Goal: Information Seeking & Learning: Learn about a topic

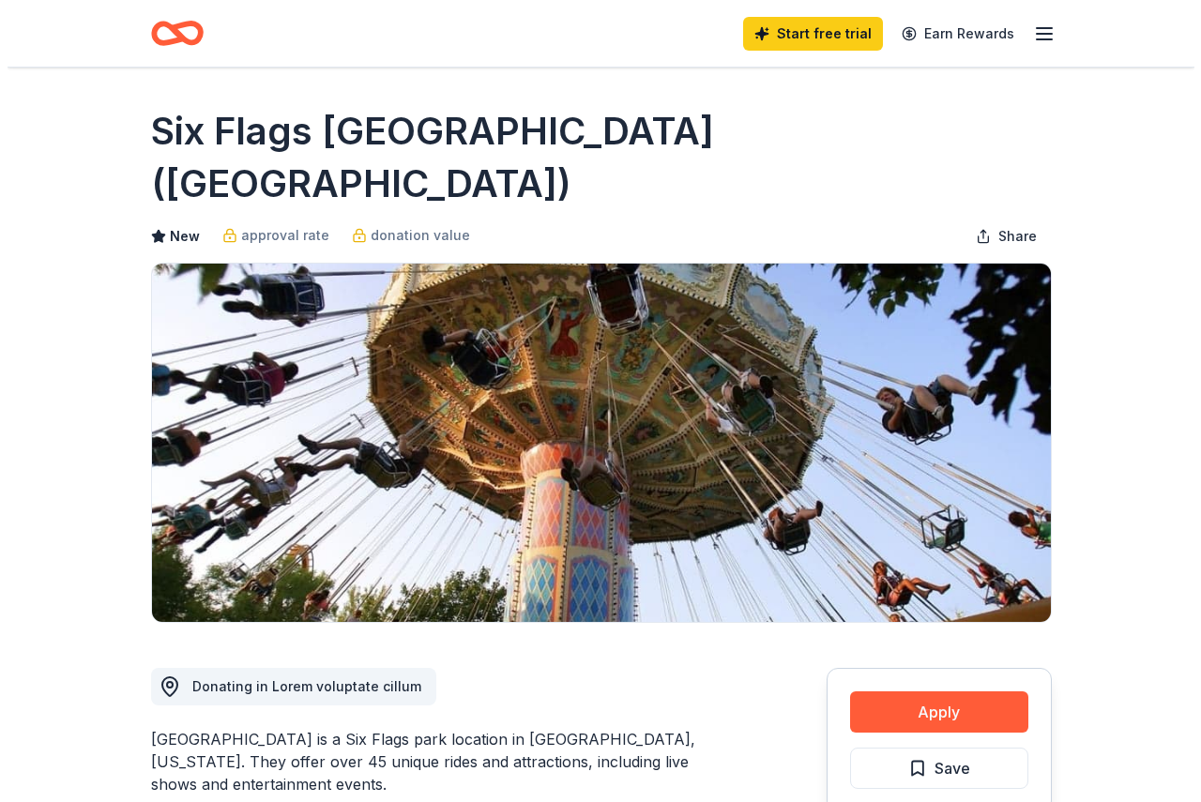
scroll to position [94, 0]
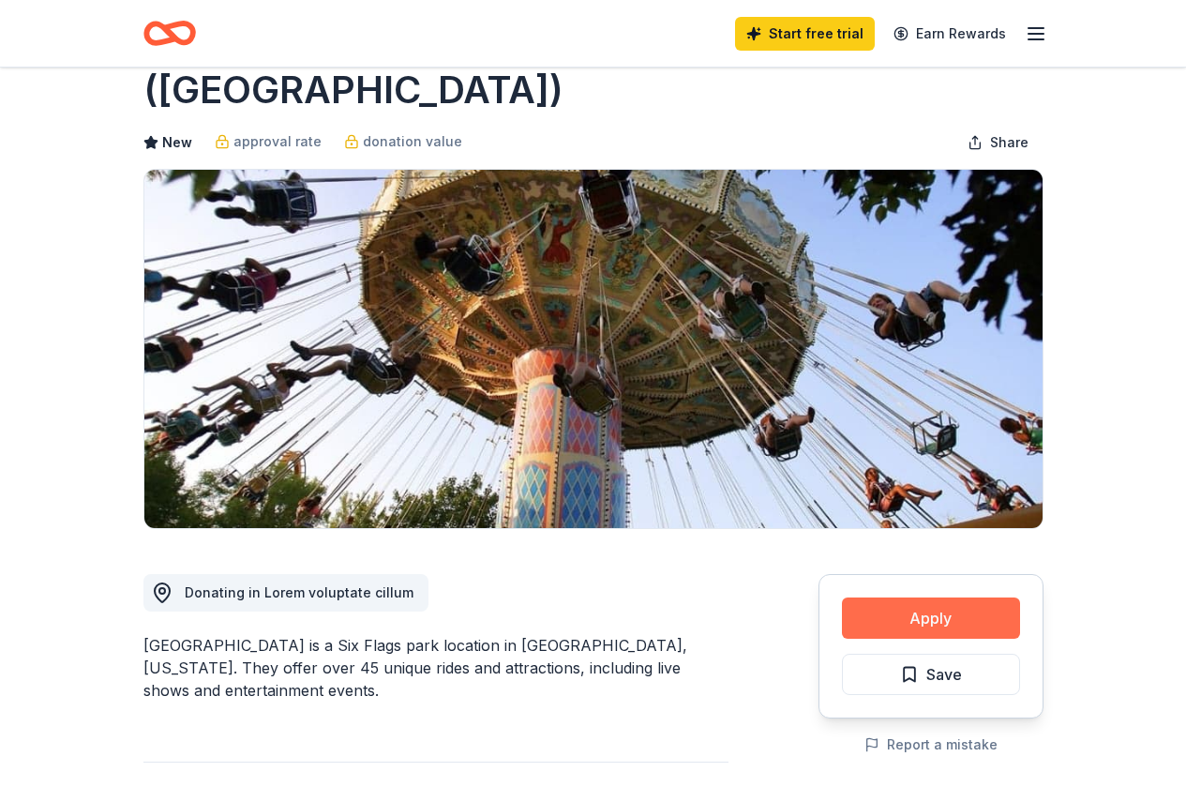
click at [889, 597] on button "Apply" at bounding box center [931, 617] width 178 height 41
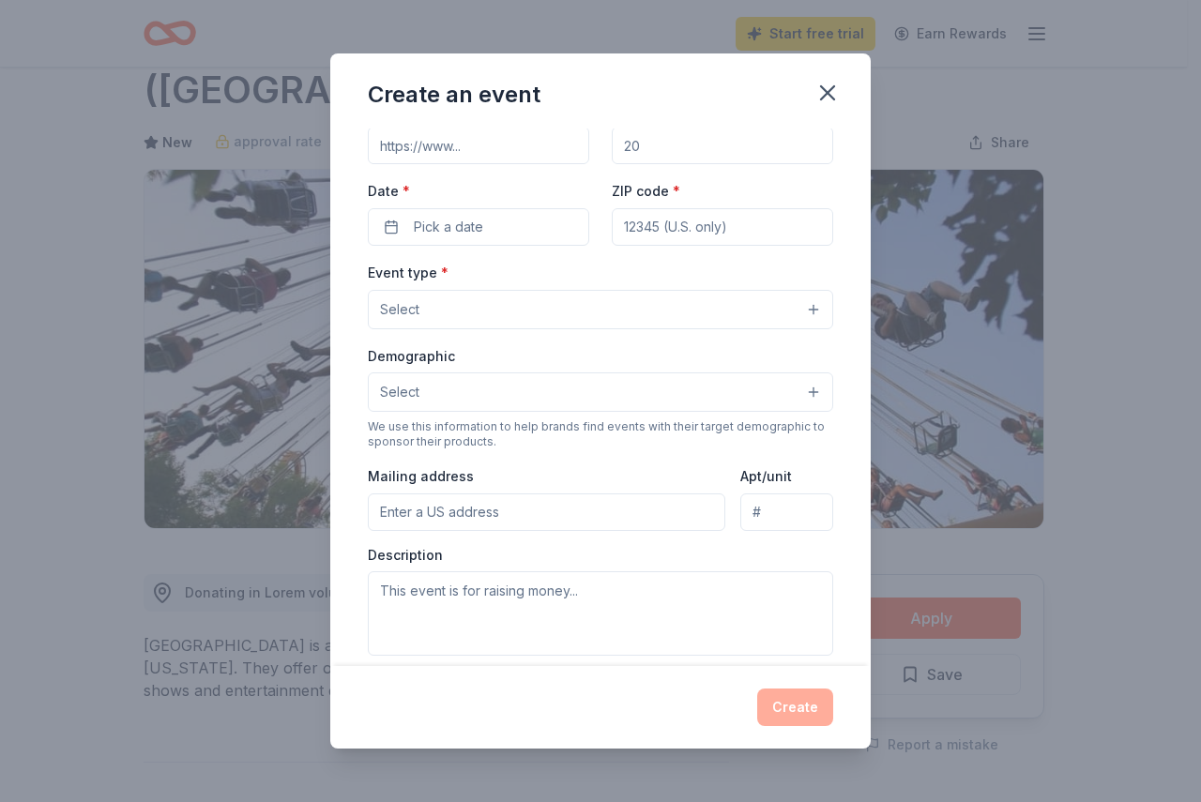
scroll to position [0, 0]
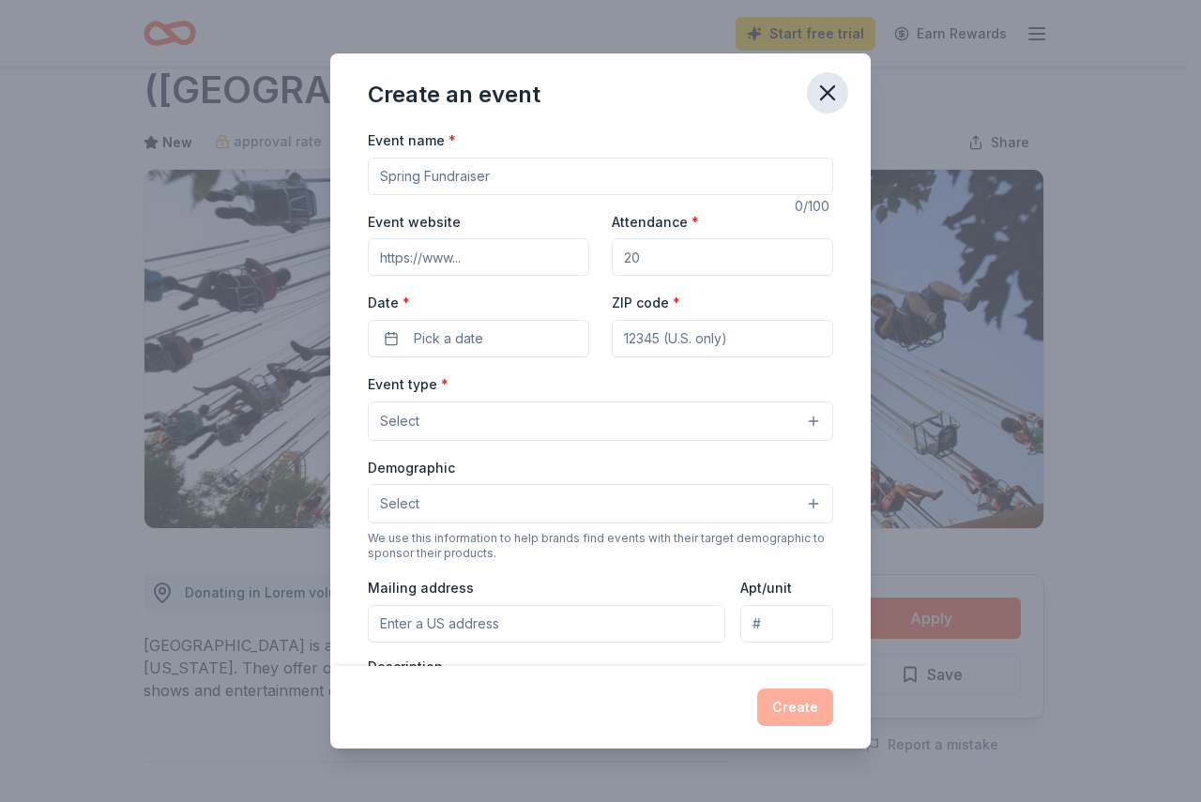
click at [826, 85] on icon "button" at bounding box center [827, 93] width 26 height 26
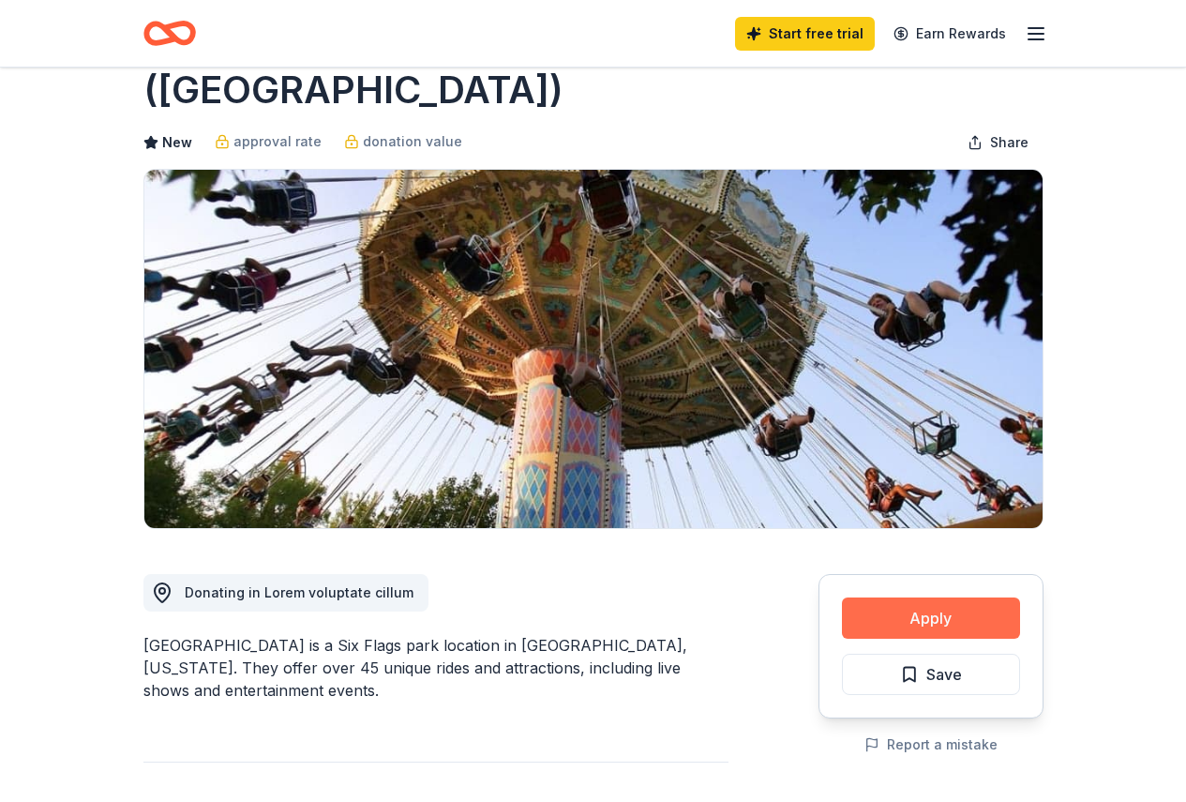
click at [929, 597] on button "Apply" at bounding box center [931, 617] width 178 height 41
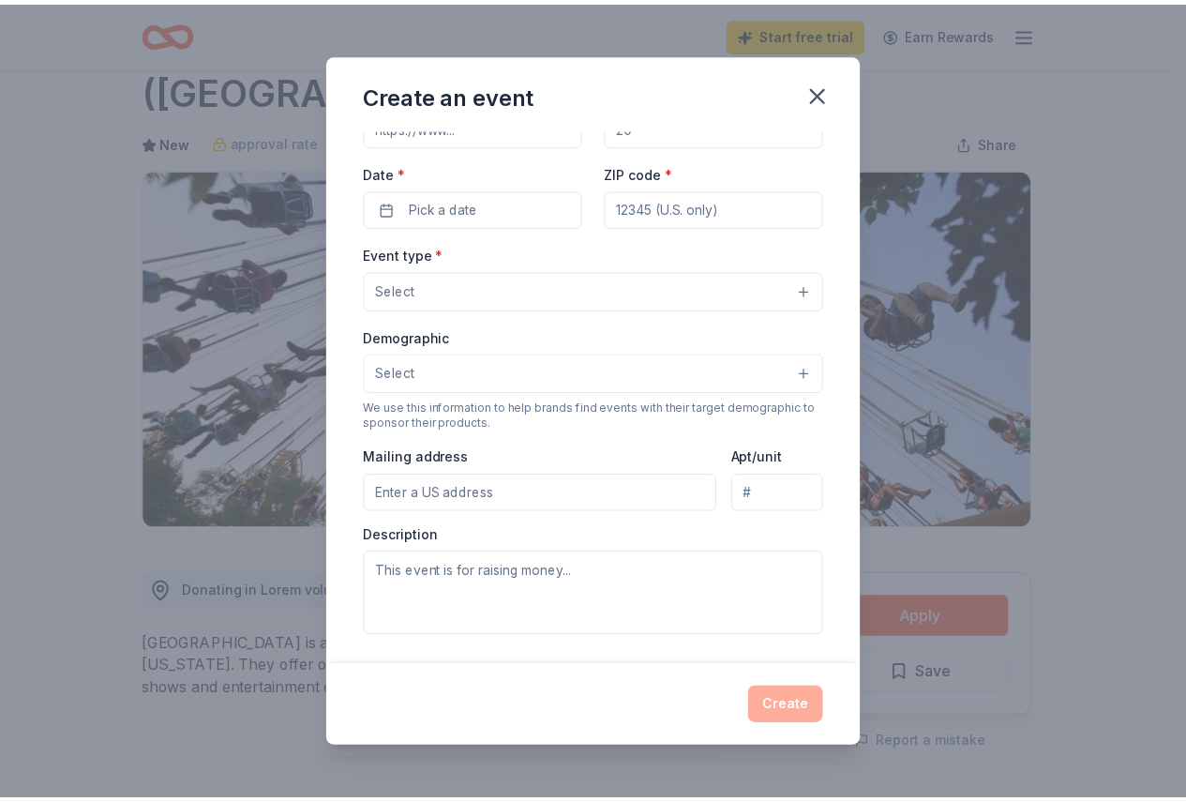
scroll to position [78, 0]
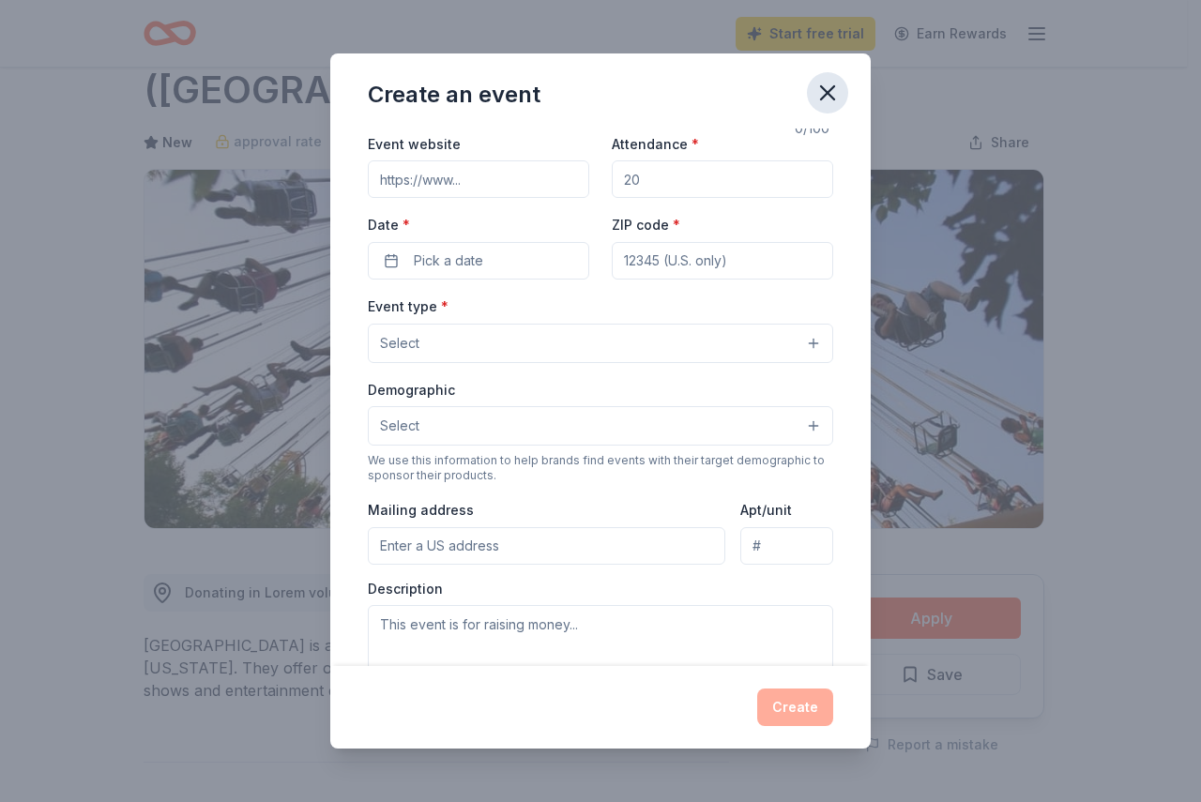
click at [827, 97] on icon "button" at bounding box center [827, 93] width 26 height 26
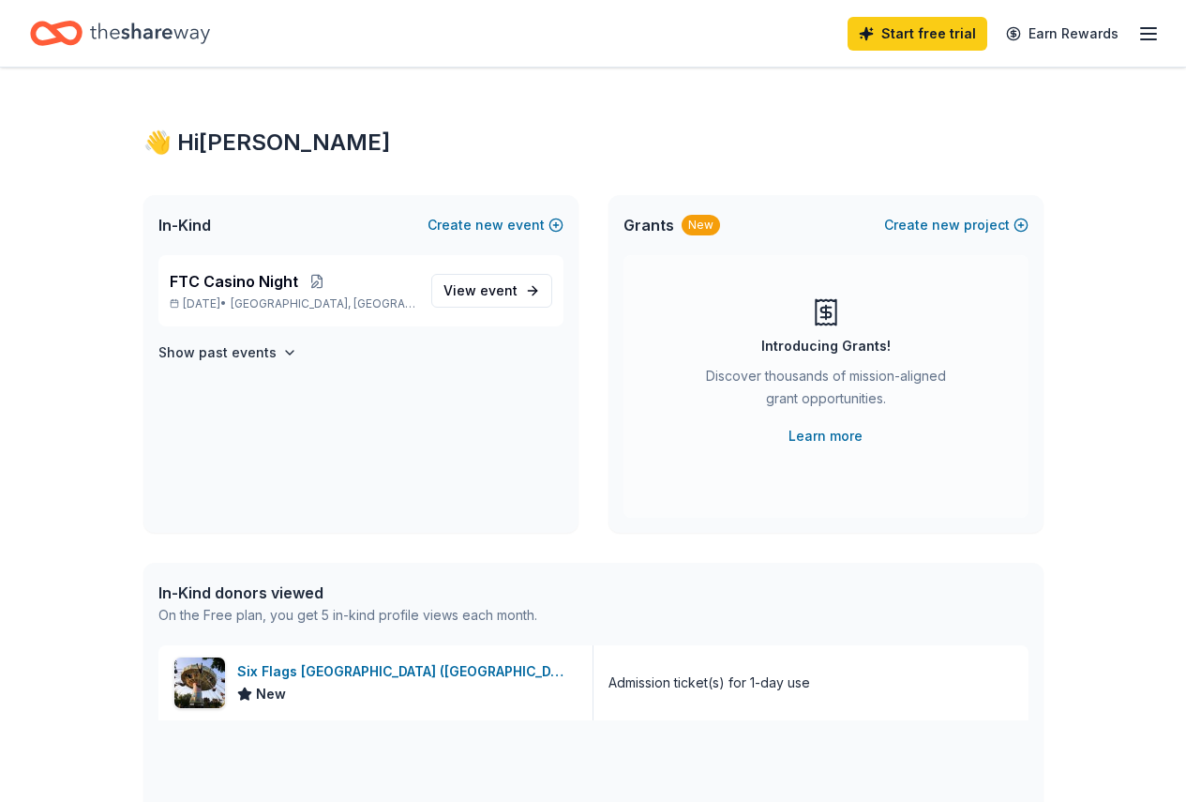
click at [162, 38] on icon "Home" at bounding box center [150, 33] width 120 height 21
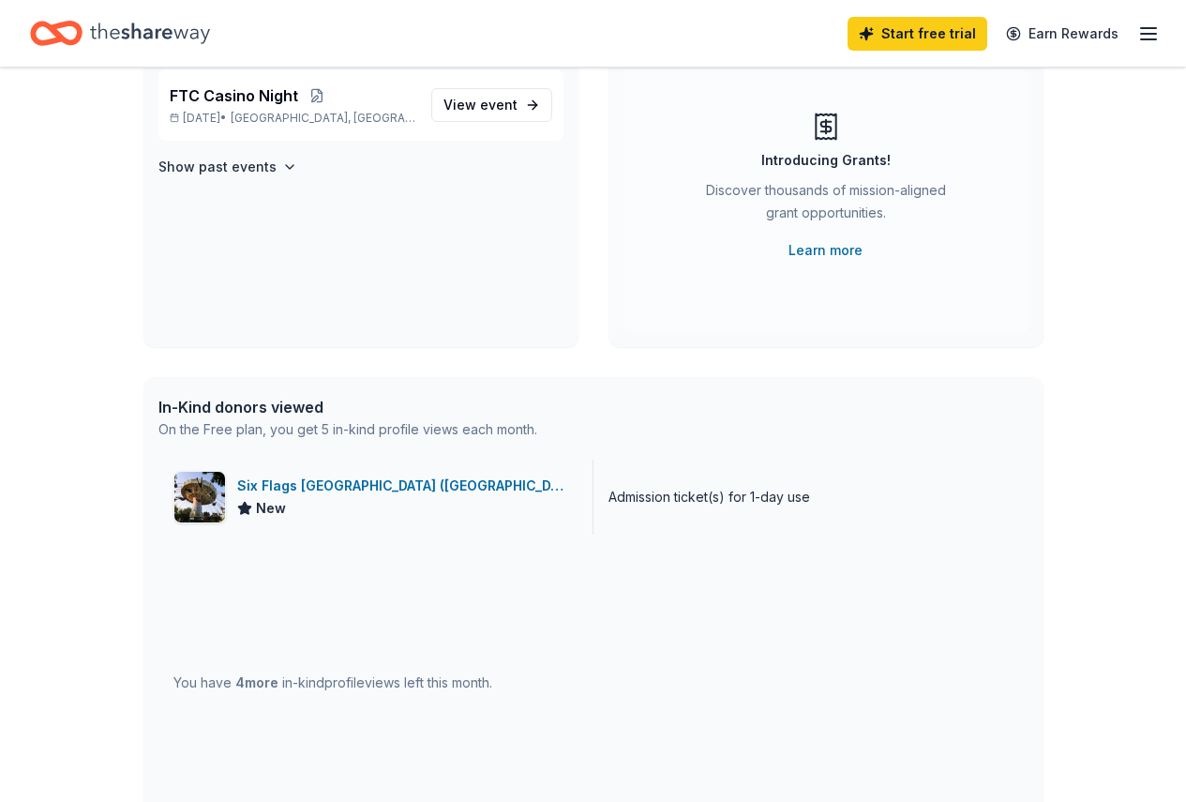
scroll to position [188, 0]
click at [259, 486] on div "Six Flags [GEOGRAPHIC_DATA] ([GEOGRAPHIC_DATA])" at bounding box center [407, 484] width 340 height 23
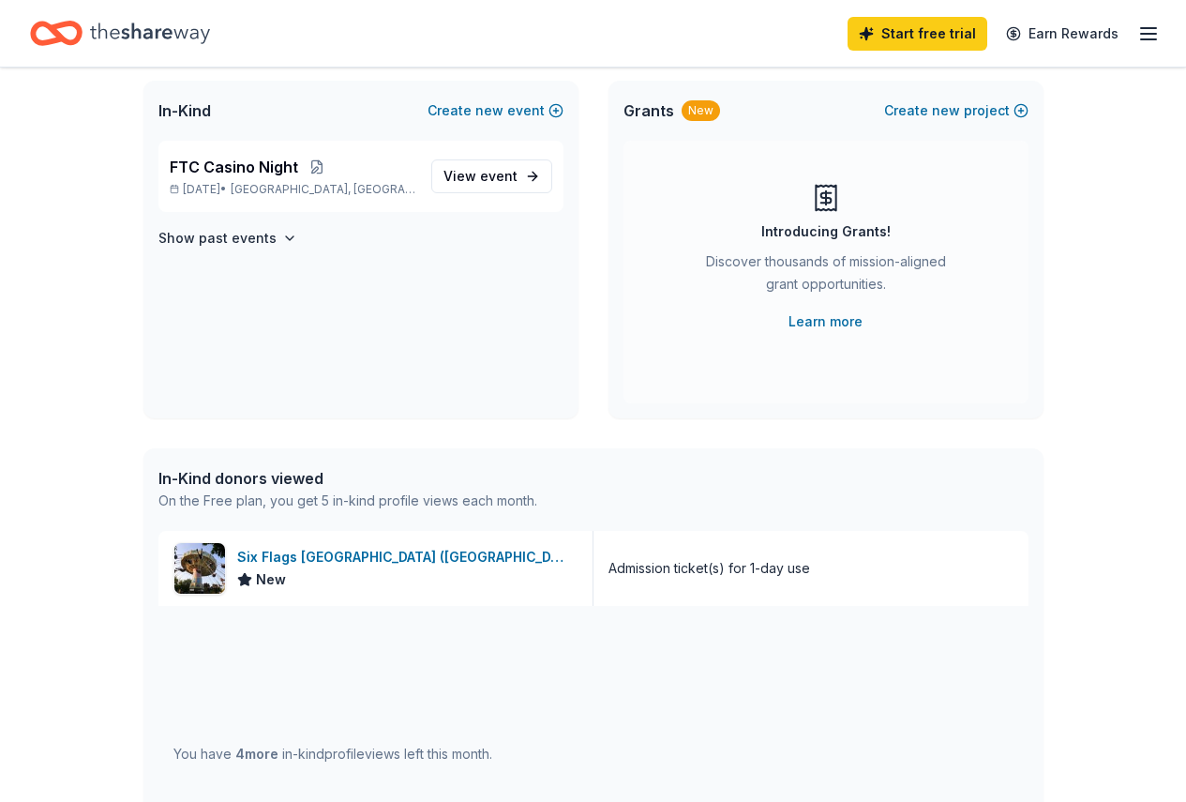
scroll to position [0, 0]
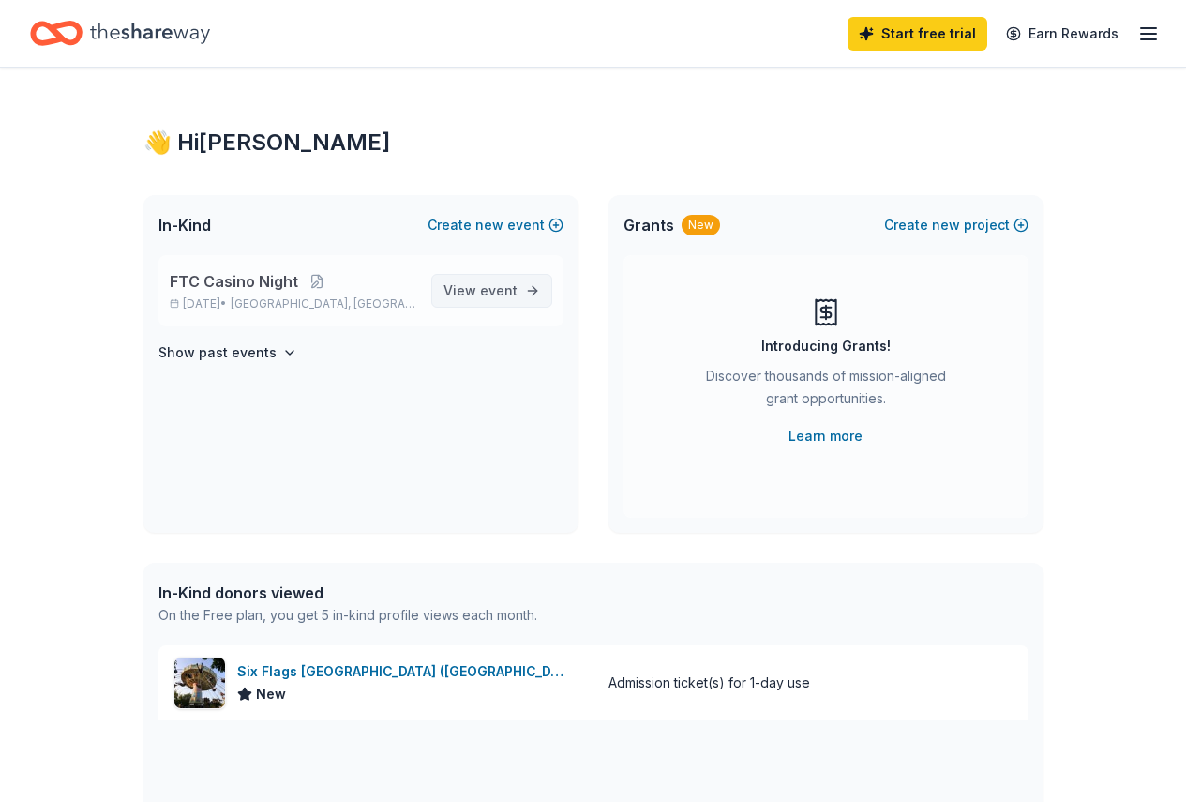
click at [480, 289] on span "View event" at bounding box center [481, 290] width 74 height 23
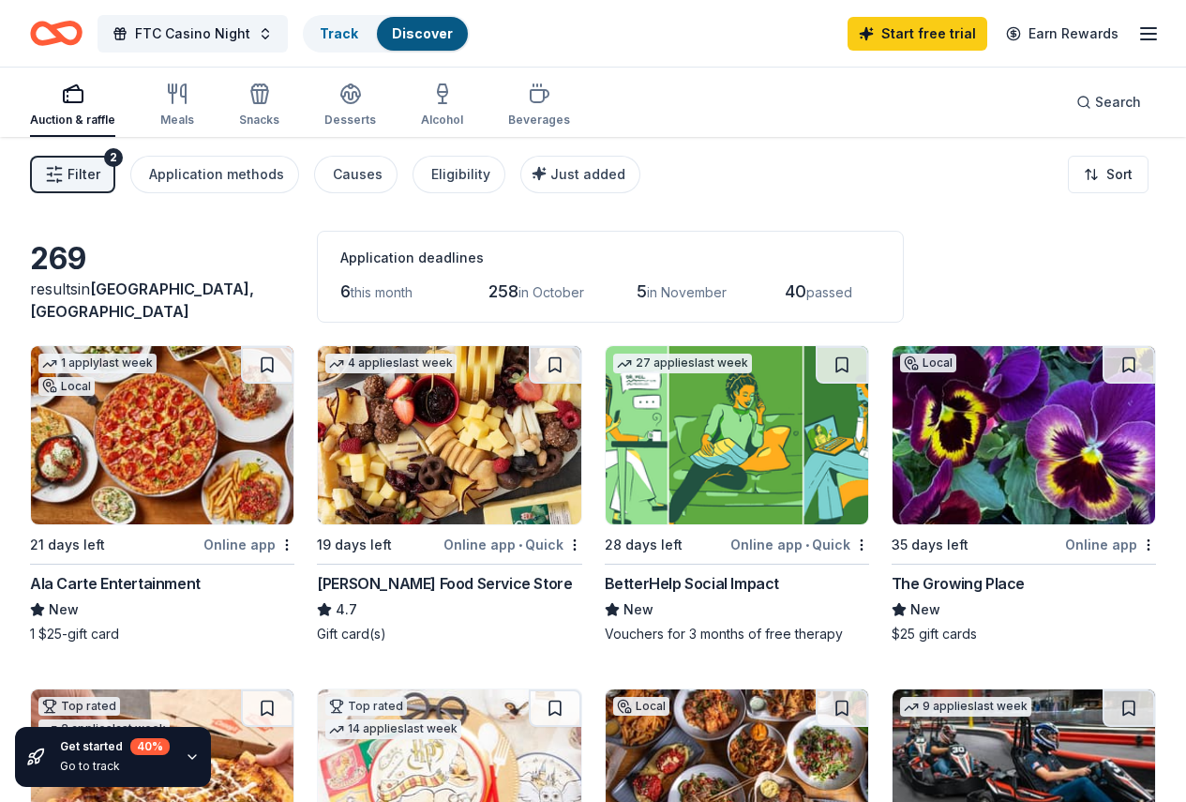
click at [64, 169] on icon "button" at bounding box center [54, 174] width 19 height 19
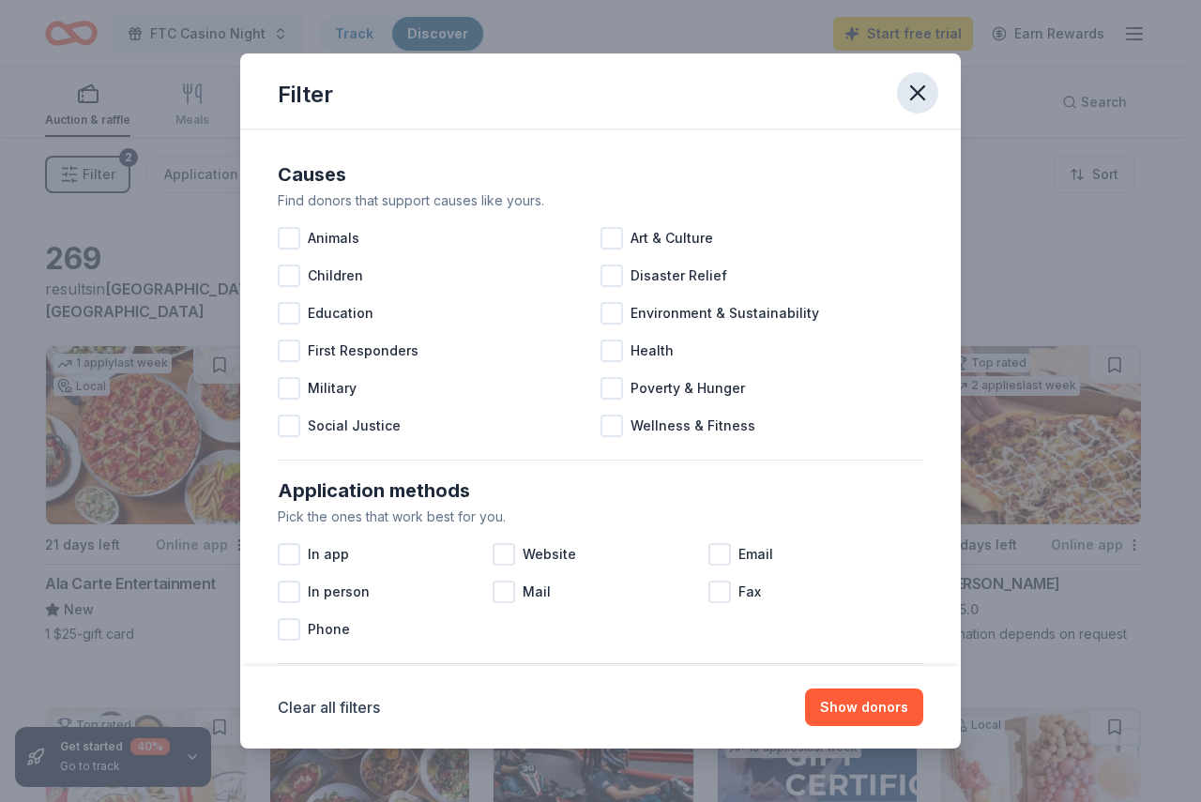
click at [913, 98] on icon "button" at bounding box center [917, 92] width 13 height 13
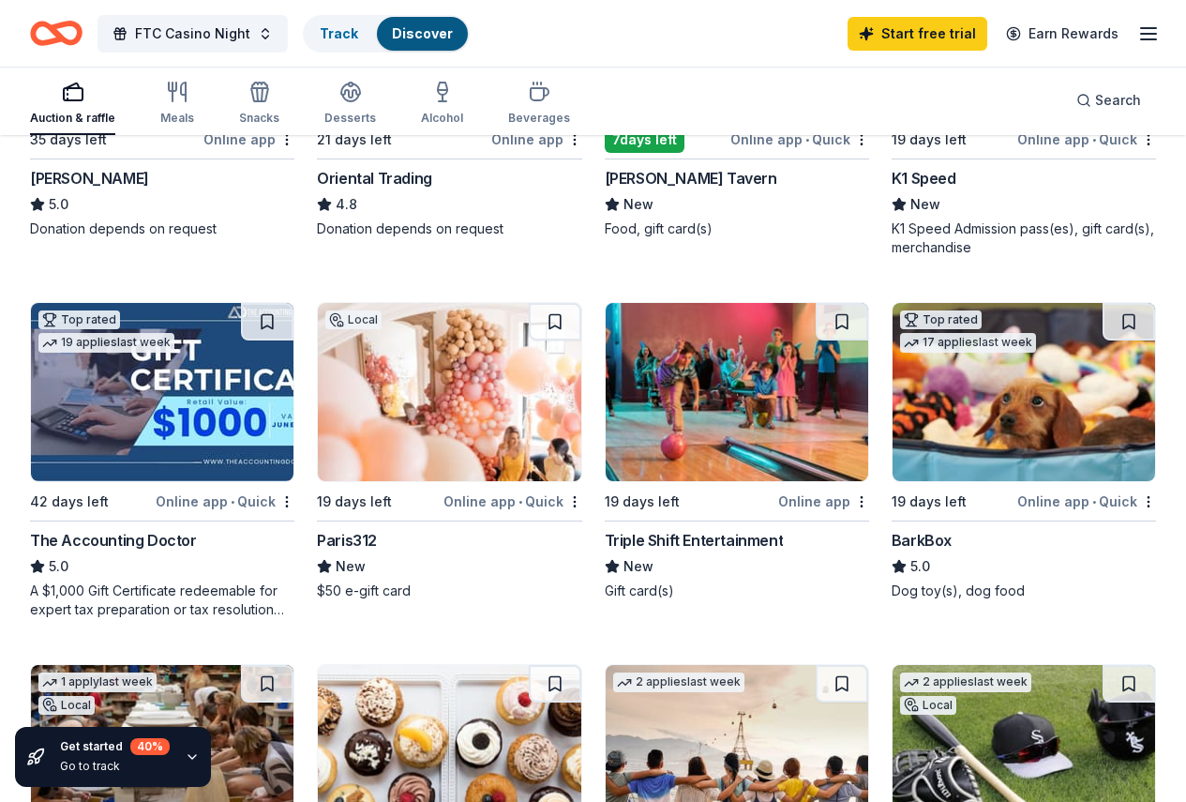
scroll to position [750, 0]
